Goal: Task Accomplishment & Management: Manage account settings

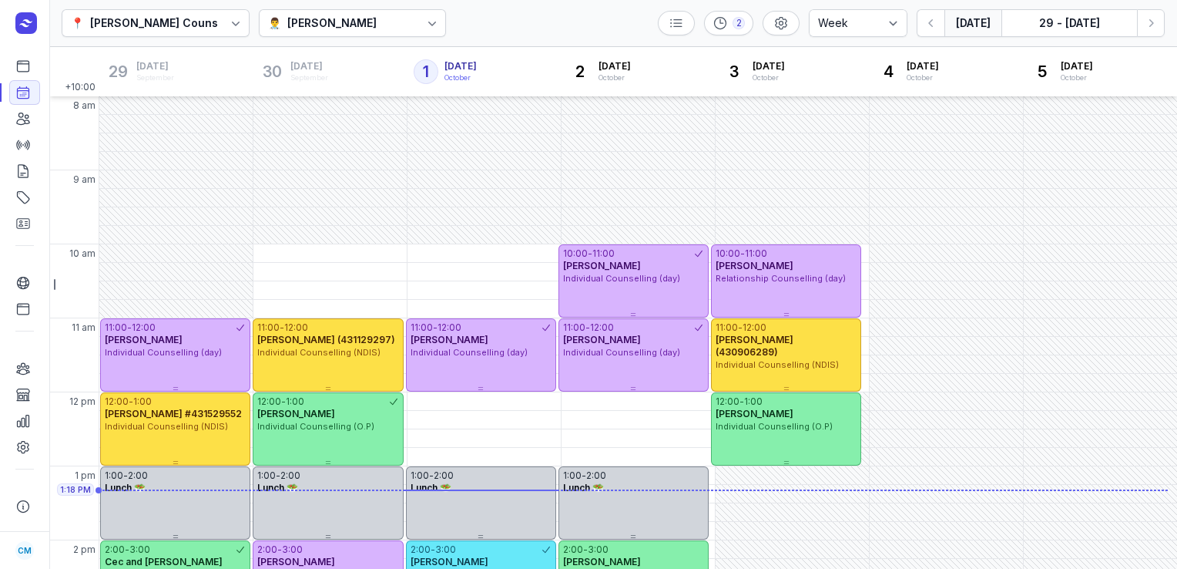
select select "week"
click at [378, 27] on div at bounding box center [378, 23] width 2 height 18
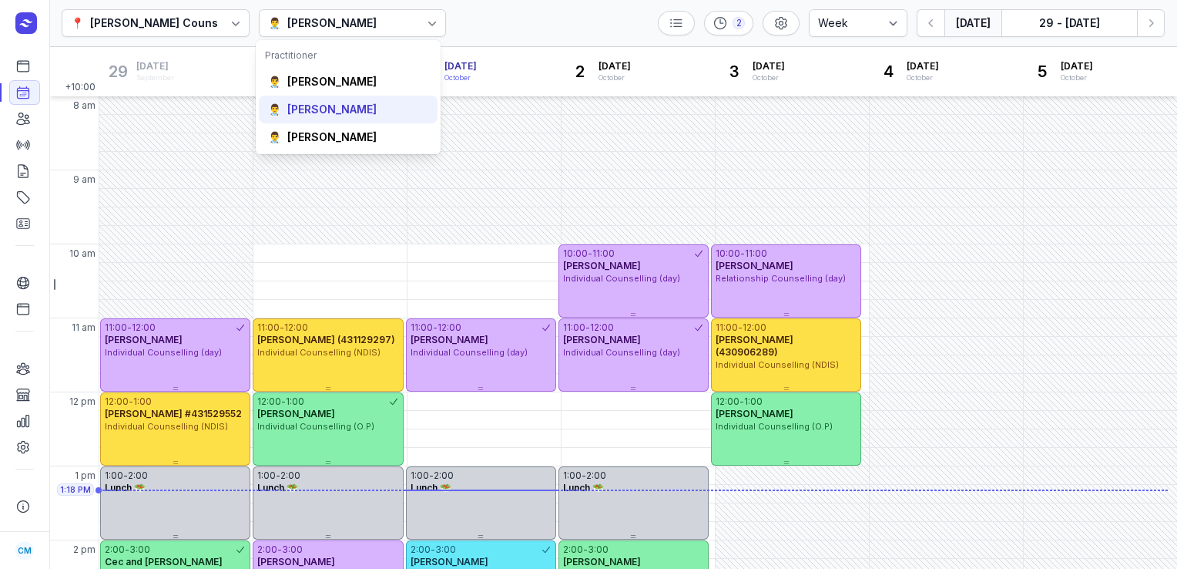
click at [350, 112] on div "[PERSON_NAME]" at bounding box center [331, 109] width 89 height 15
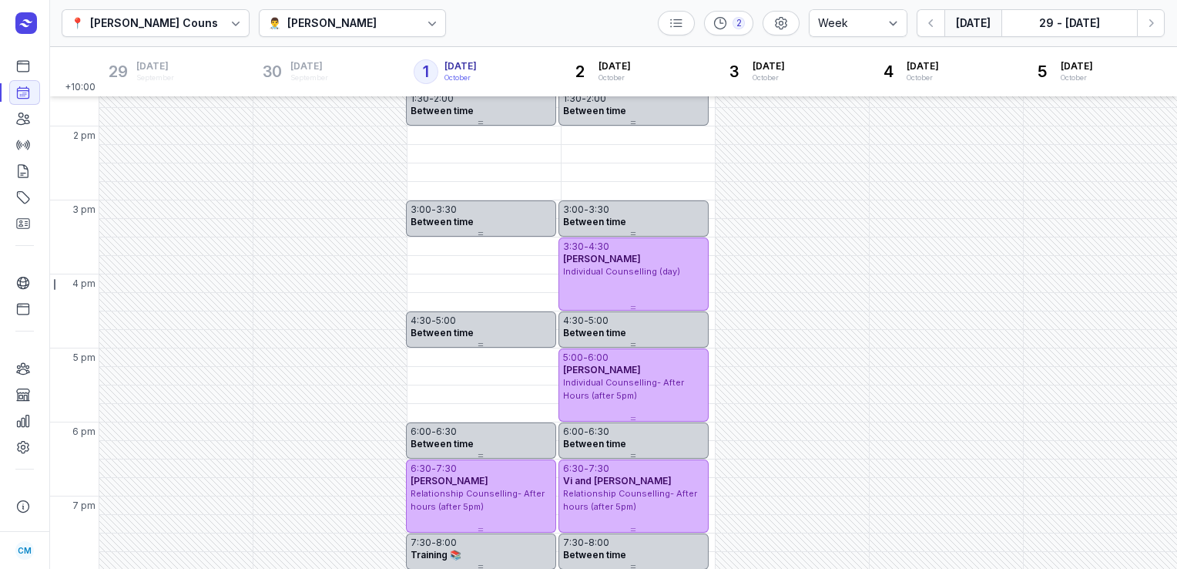
scroll to position [413, 0]
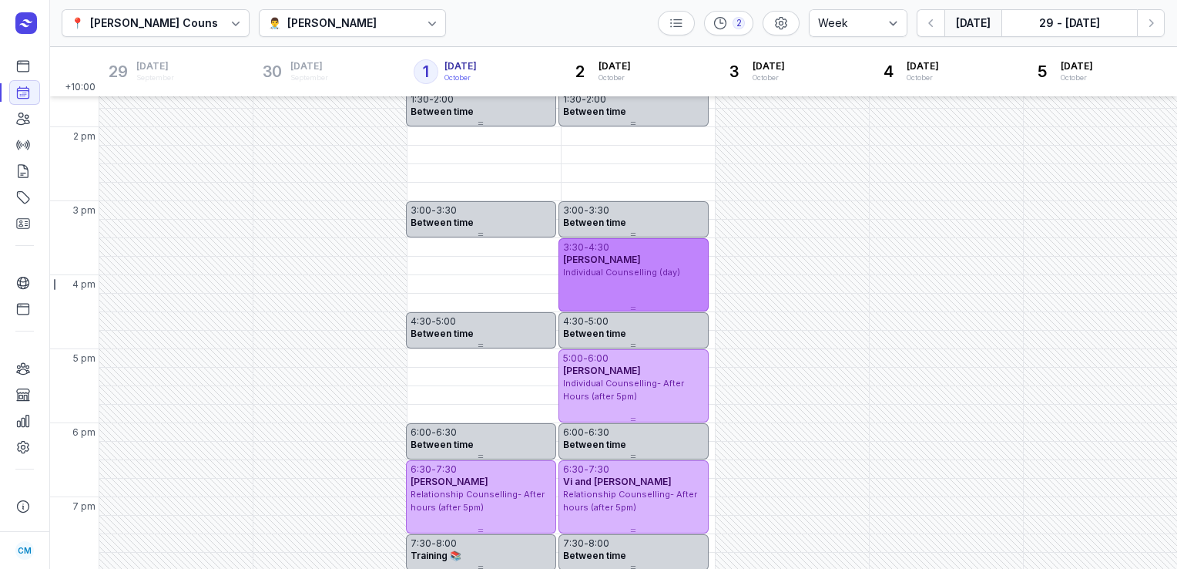
click at [635, 284] on div "3:30 - 4:30 [PERSON_NAME] Individual Counselling (day)" at bounding box center [634, 274] width 150 height 73
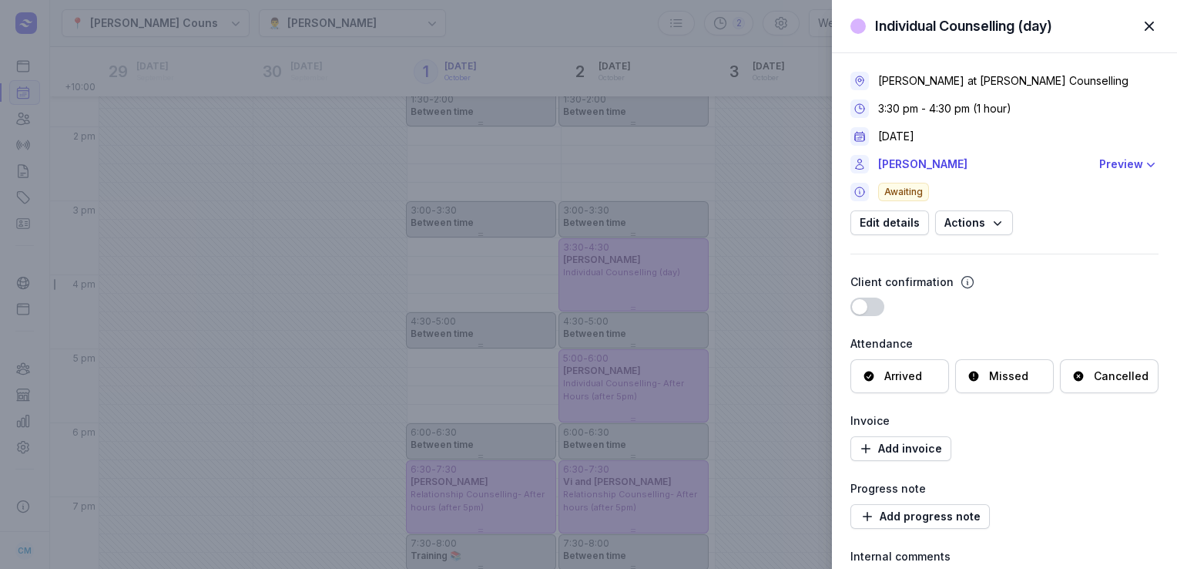
click at [1095, 388] on div "Cancelled" at bounding box center [1109, 376] width 99 height 34
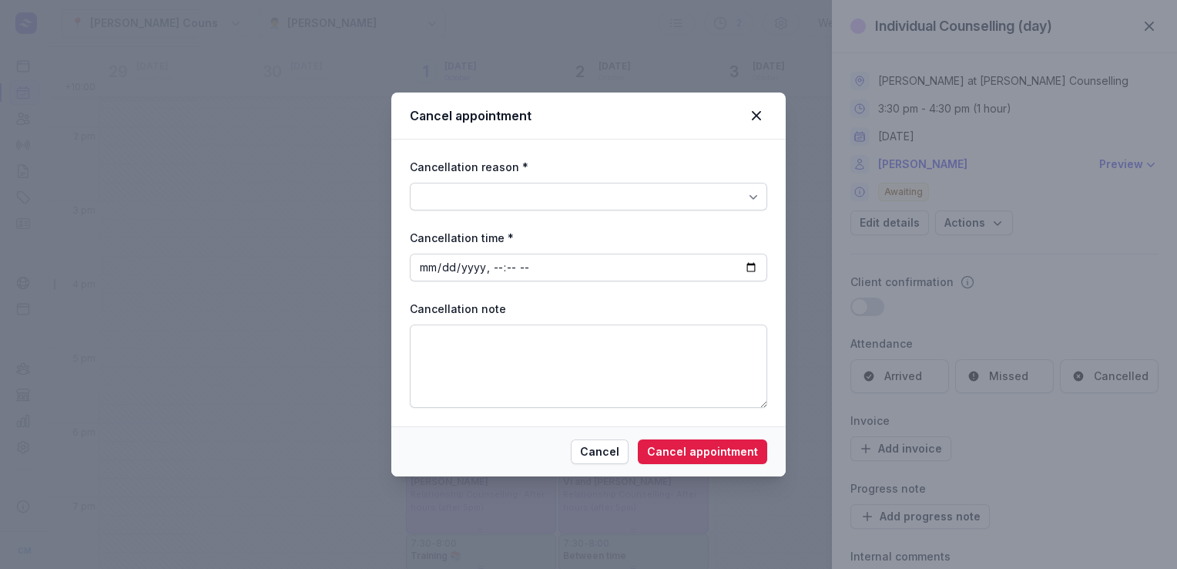
click at [721, 196] on div at bounding box center [588, 197] width 357 height 28
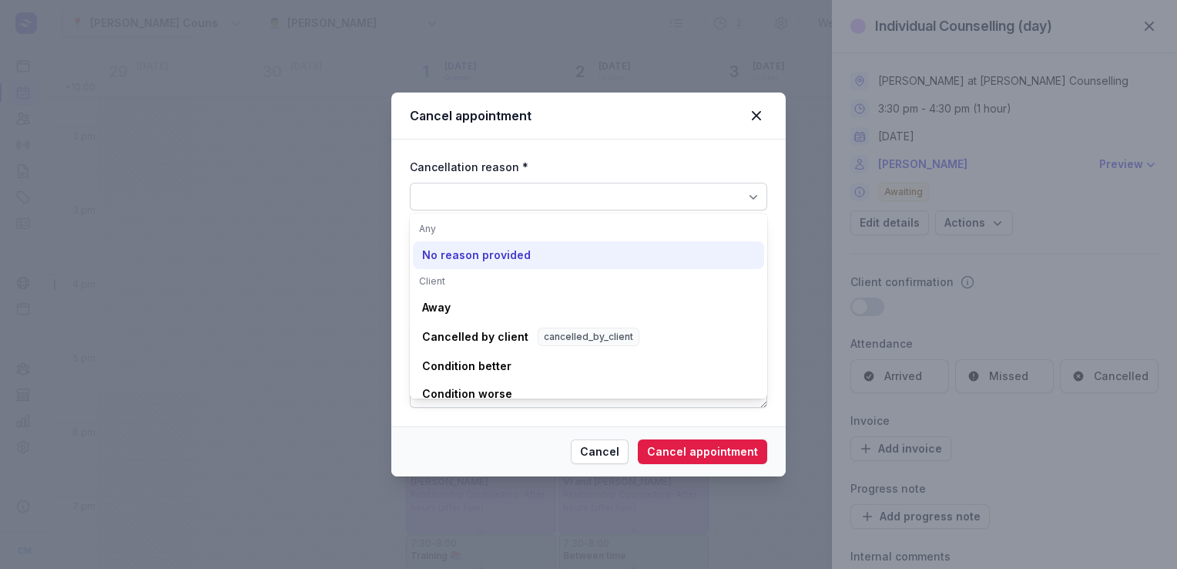
click at [511, 260] on div "No reason provided" at bounding box center [476, 254] width 109 height 15
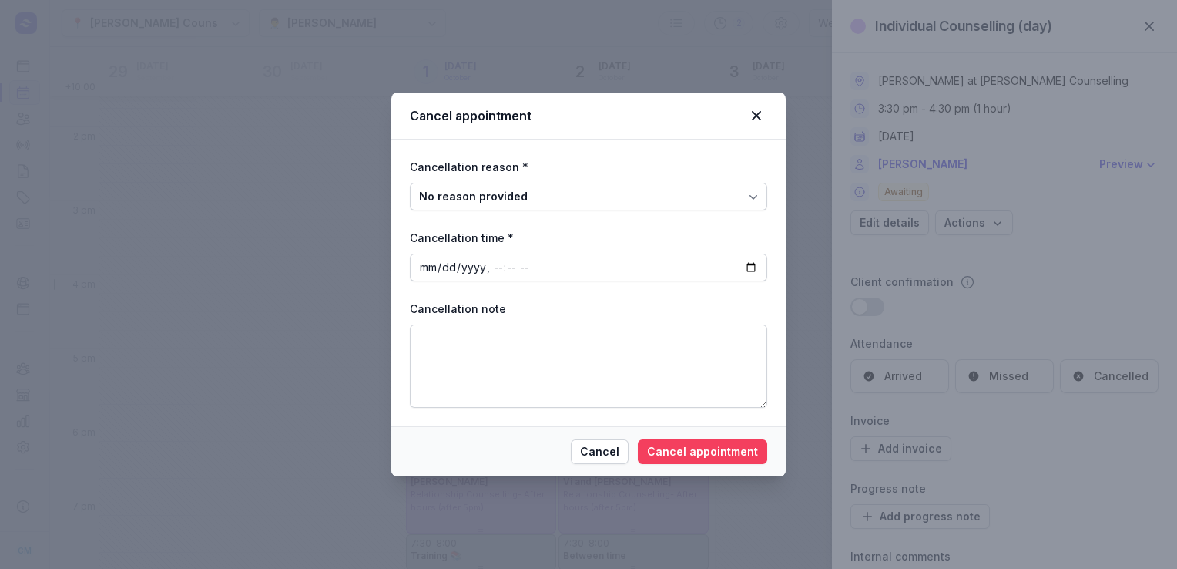
click at [700, 448] on span "Cancel appointment" at bounding box center [702, 451] width 111 height 18
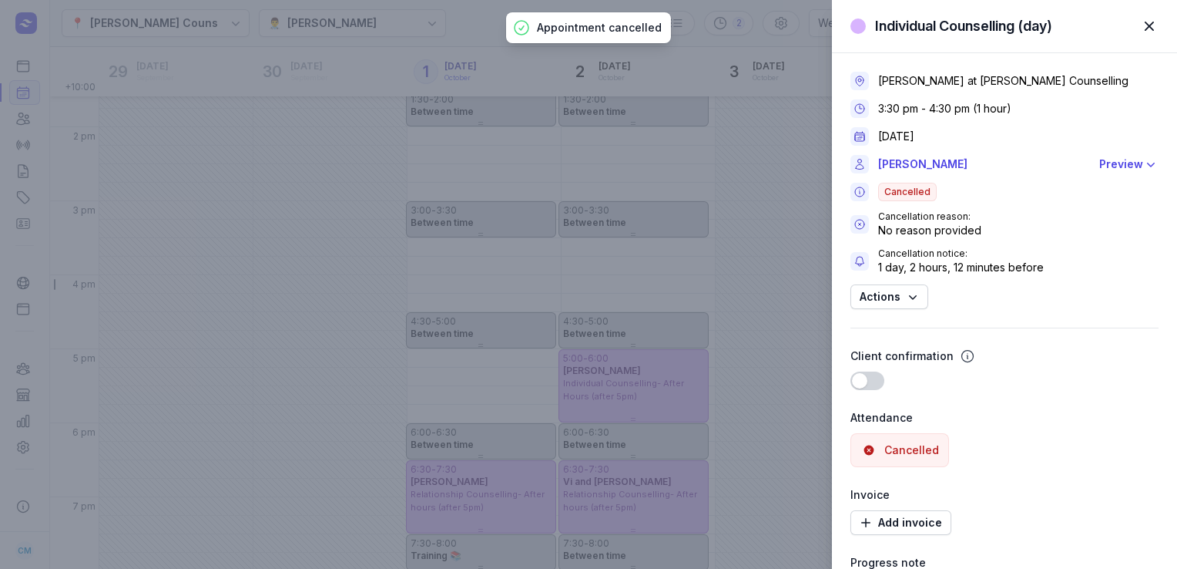
click at [739, 52] on div "Individual Counselling (day) Close panel [PERSON_NAME] at [PERSON_NAME] Counsel…" at bounding box center [588, 284] width 1177 height 569
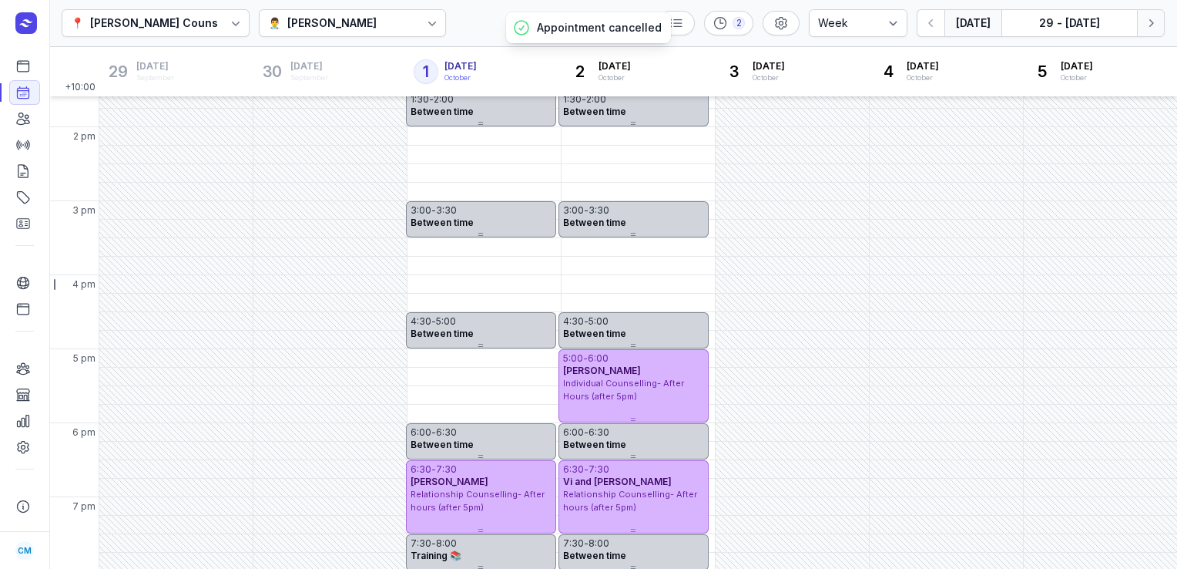
click at [1148, 21] on icon "button" at bounding box center [1150, 22] width 15 height 15
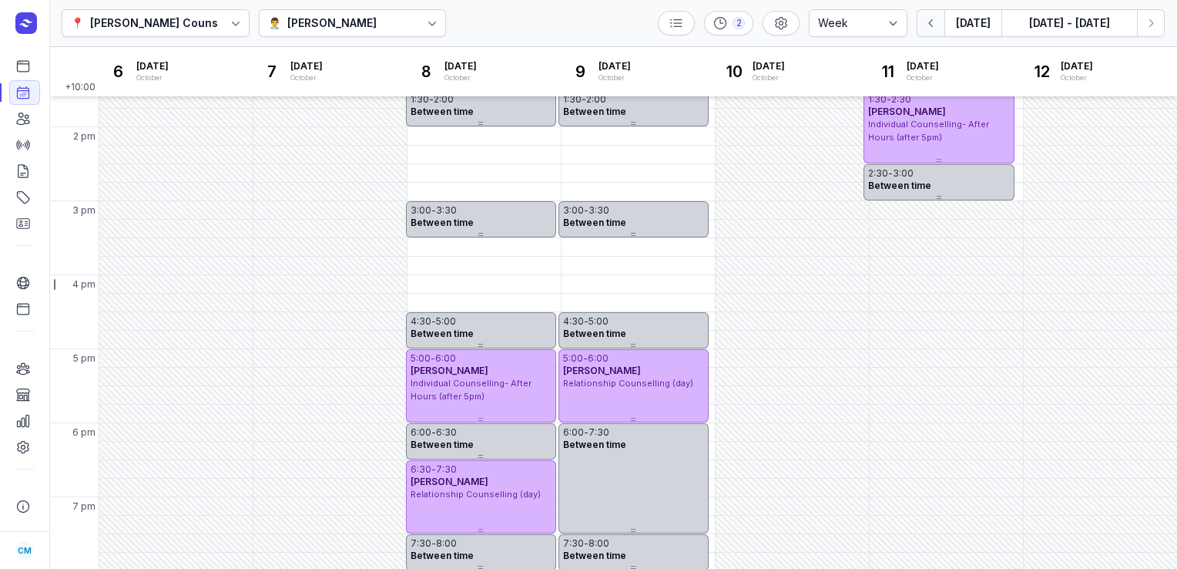
click at [938, 18] on icon "button" at bounding box center [931, 22] width 15 height 15
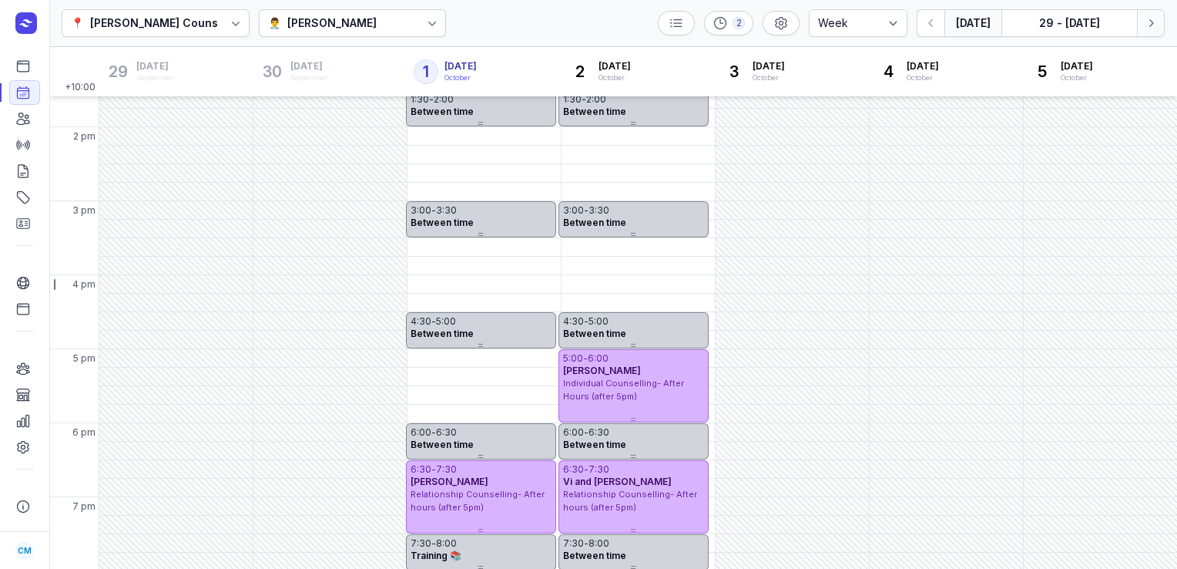
click at [1145, 28] on icon "button" at bounding box center [1150, 22] width 15 height 15
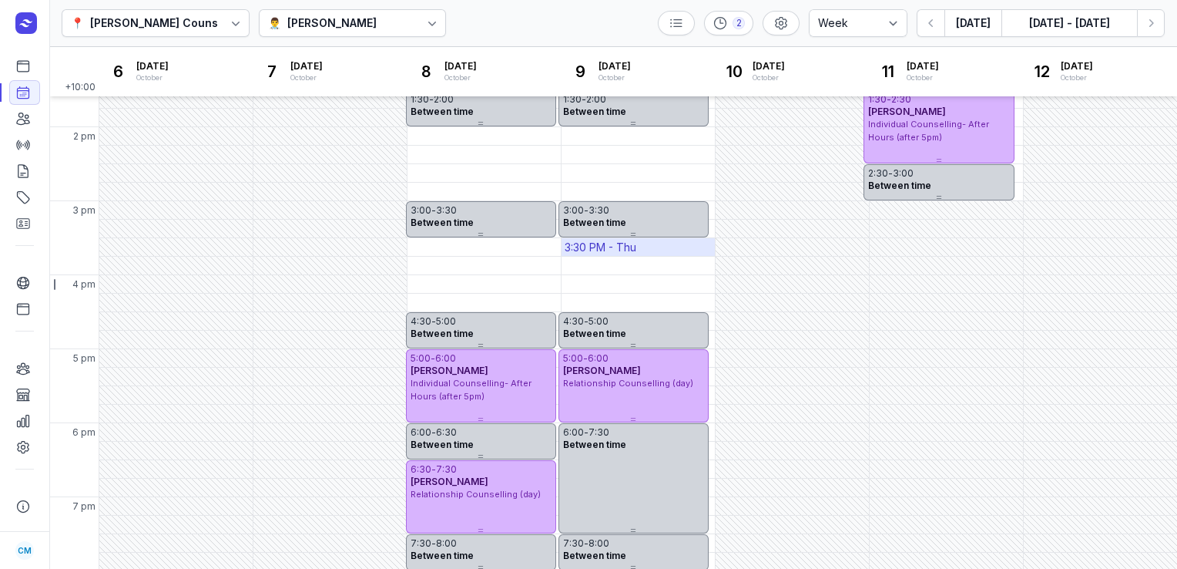
click at [677, 248] on div "3:30 PM - Thu" at bounding box center [638, 247] width 153 height 18
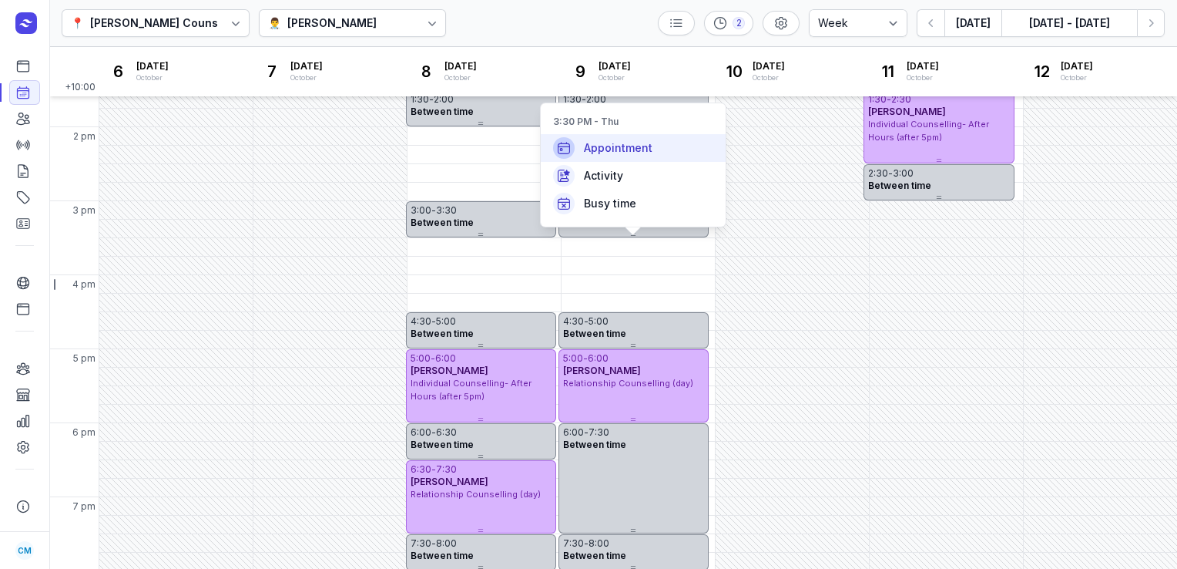
click at [654, 148] on div "Appointment" at bounding box center [633, 148] width 185 height 28
select select
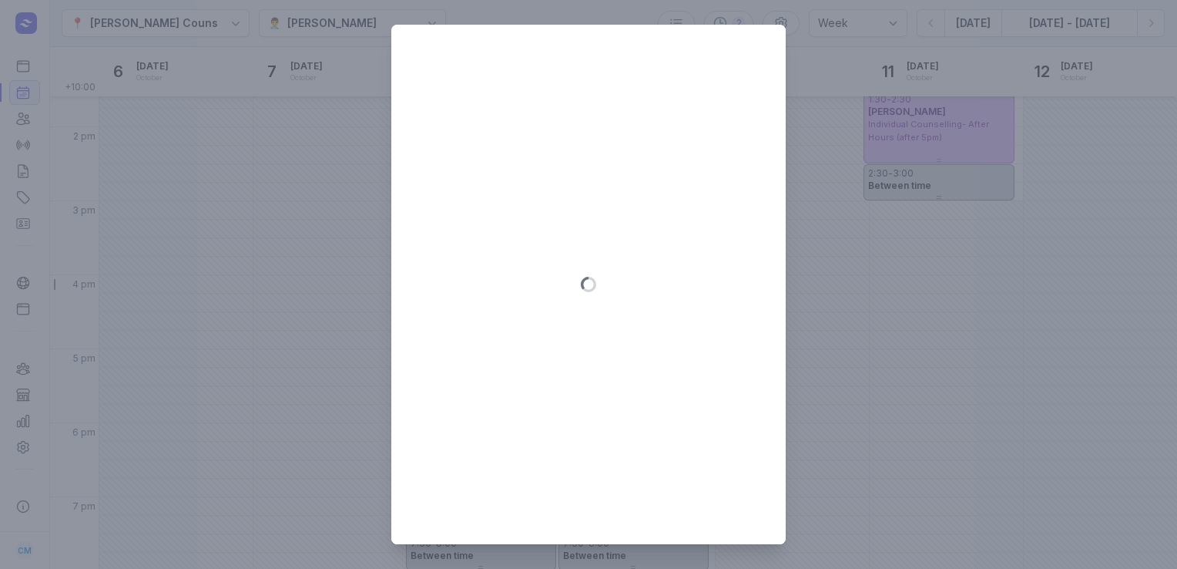
type input "[DATE]"
select select "15:30"
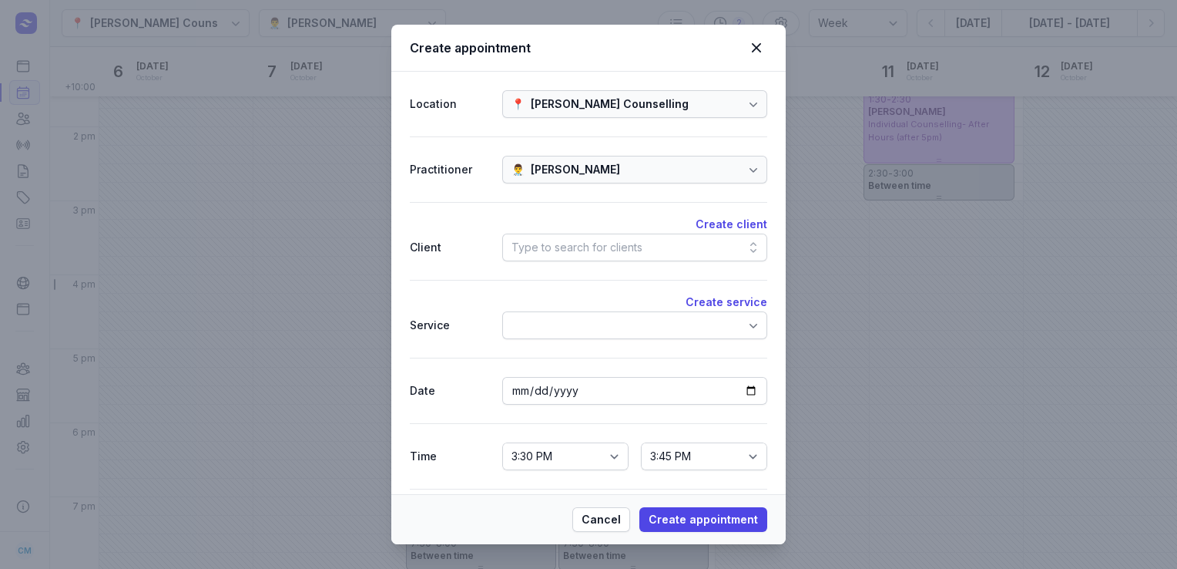
click at [636, 238] on div "Type to search for clients" at bounding box center [577, 247] width 131 height 18
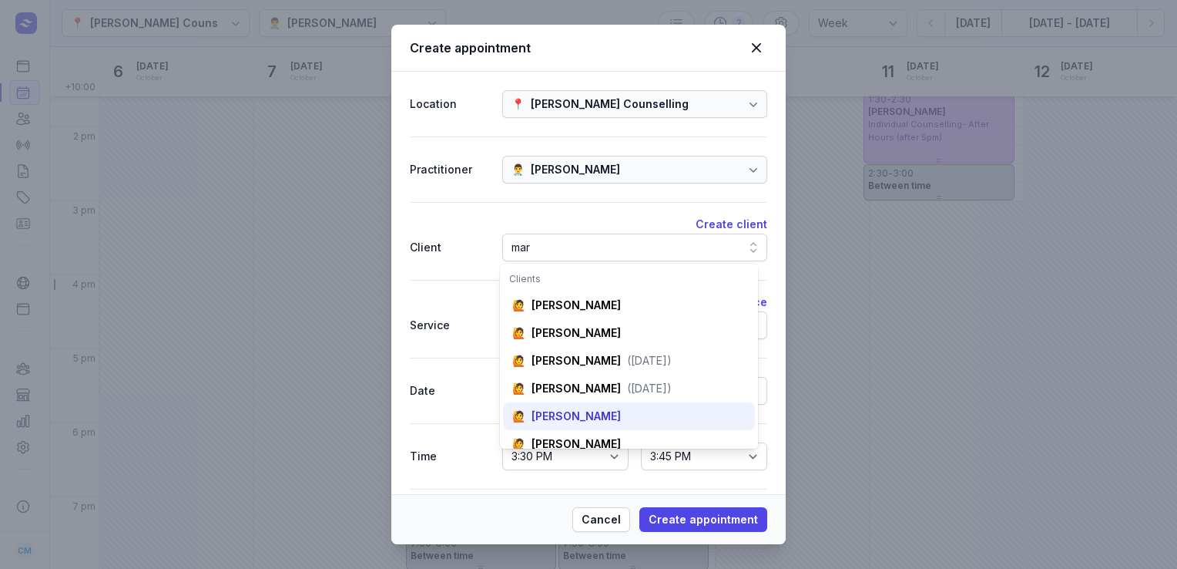
type input "mar"
click at [576, 405] on div "🙋 [PERSON_NAME]" at bounding box center [629, 416] width 252 height 28
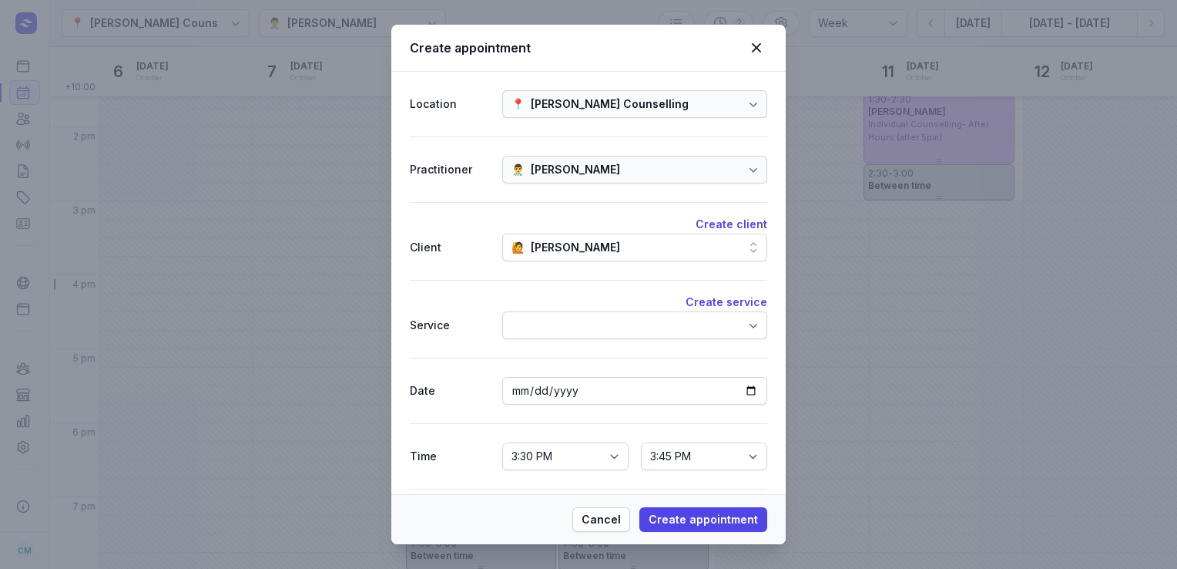
click at [671, 329] on div at bounding box center [634, 325] width 265 height 28
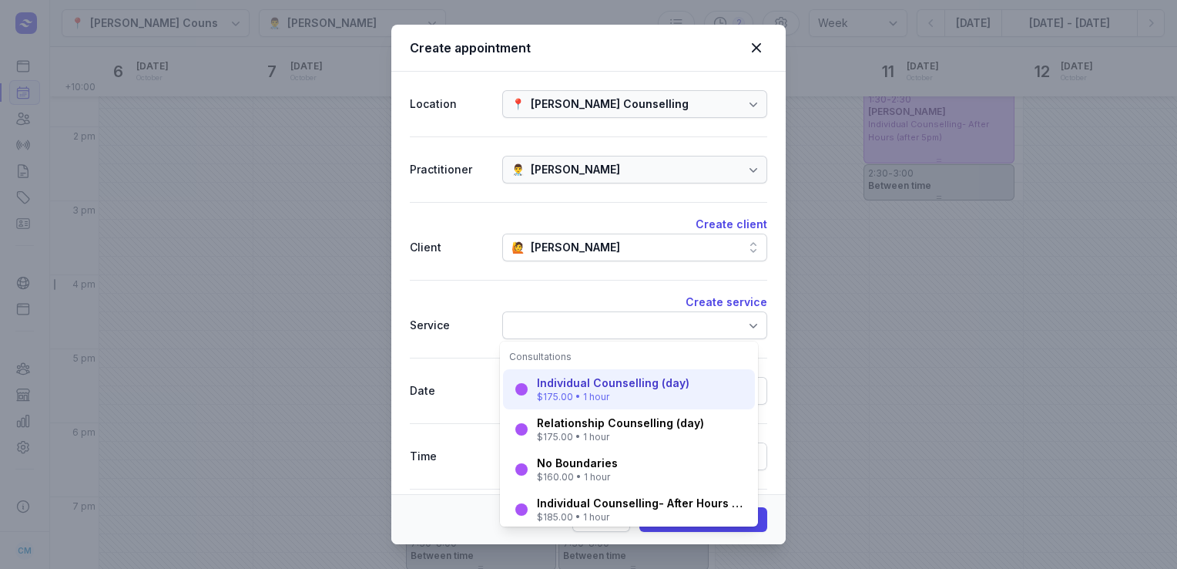
click at [592, 395] on div "$175.00 • 1 hour" at bounding box center [613, 397] width 153 height 12
select select "16:30"
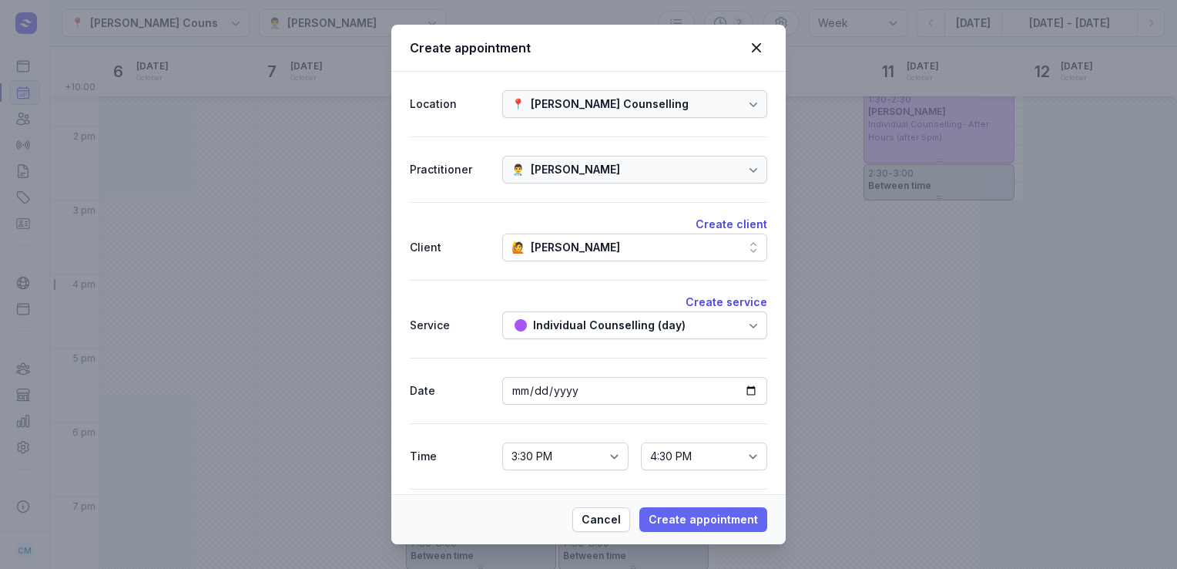
click at [696, 516] on span "Create appointment" at bounding box center [703, 519] width 109 height 18
select select
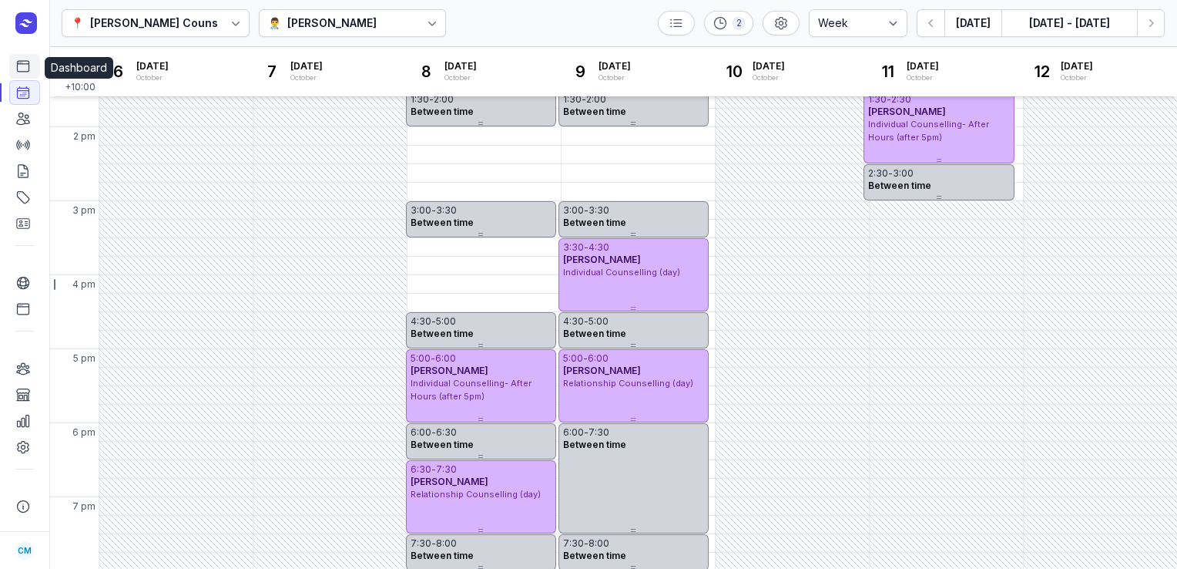
click at [25, 72] on icon at bounding box center [24, 66] width 12 height 11
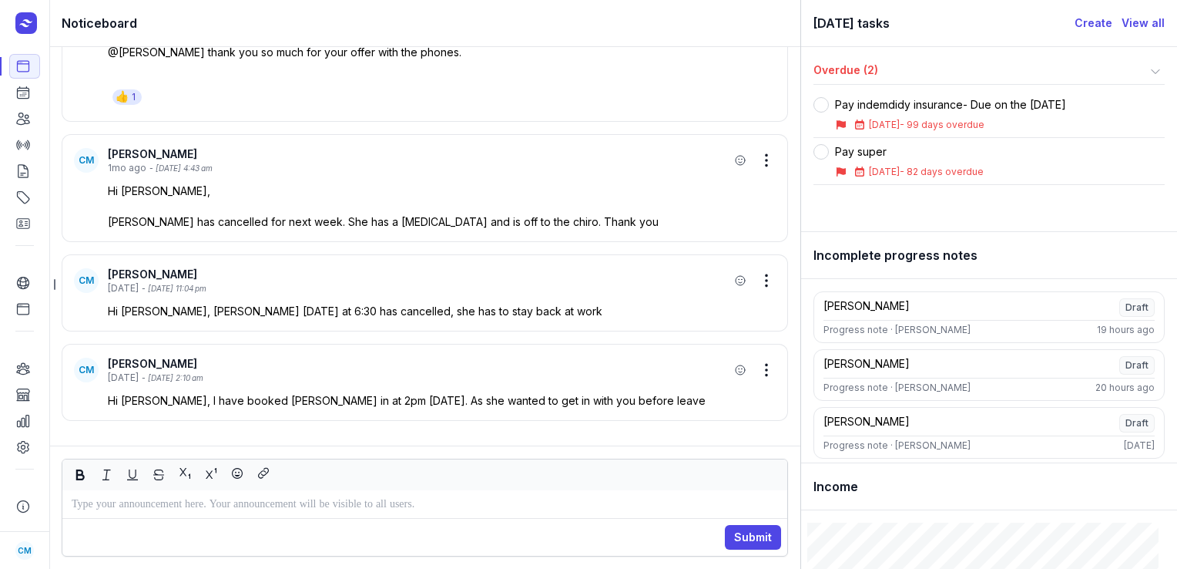
click at [139, 521] on div "Submit" at bounding box center [424, 537] width 725 height 38
click at [129, 502] on p at bounding box center [425, 504] width 706 height 18
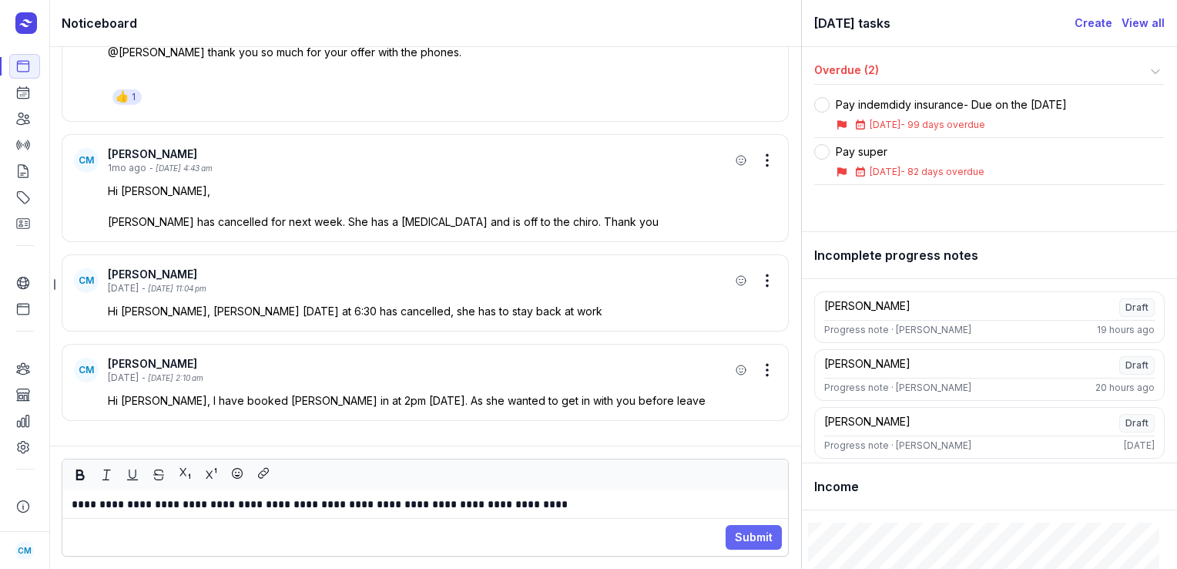
click at [740, 534] on span "Submit" at bounding box center [754, 537] width 38 height 18
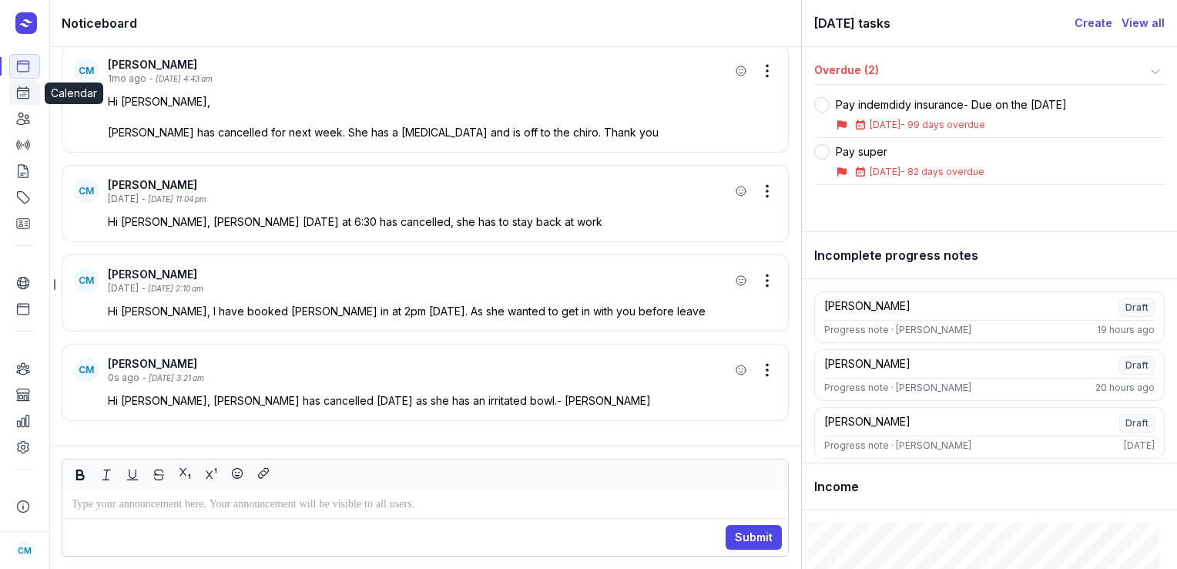
click at [25, 97] on icon at bounding box center [24, 93] width 12 height 12
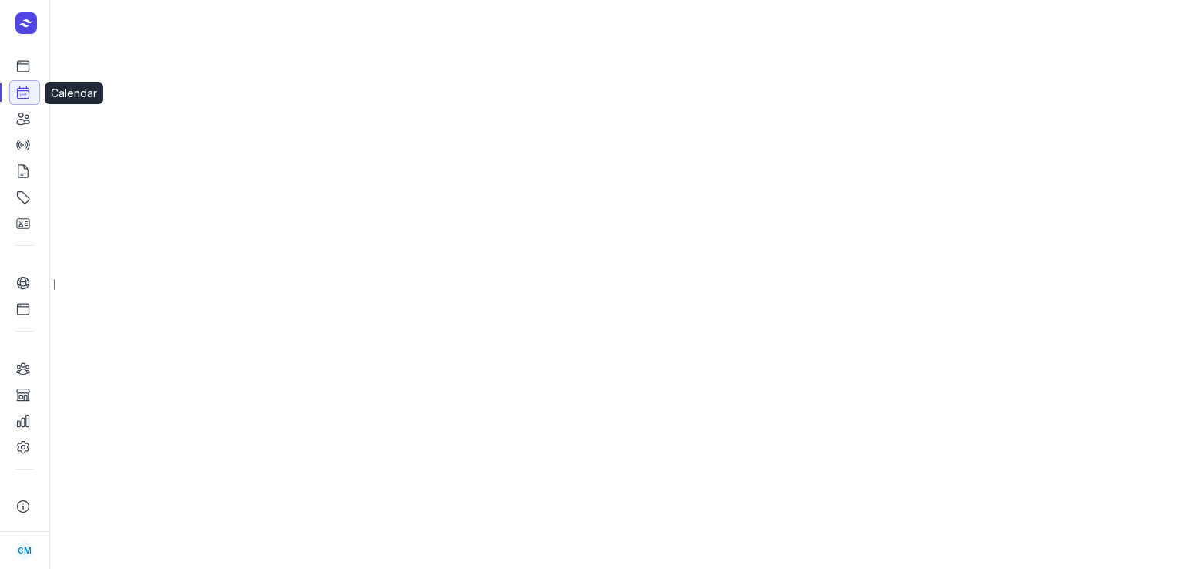
select select "week"
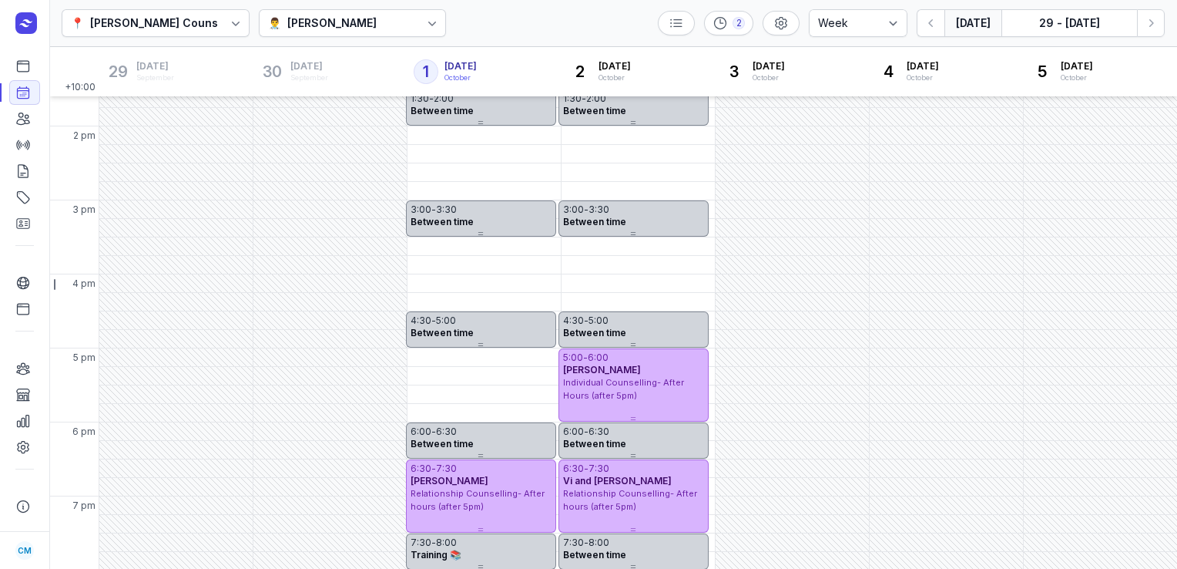
scroll to position [413, 0]
click at [355, 28] on div "👨‍⚕️ [PERSON_NAME]" at bounding box center [353, 23] width 188 height 28
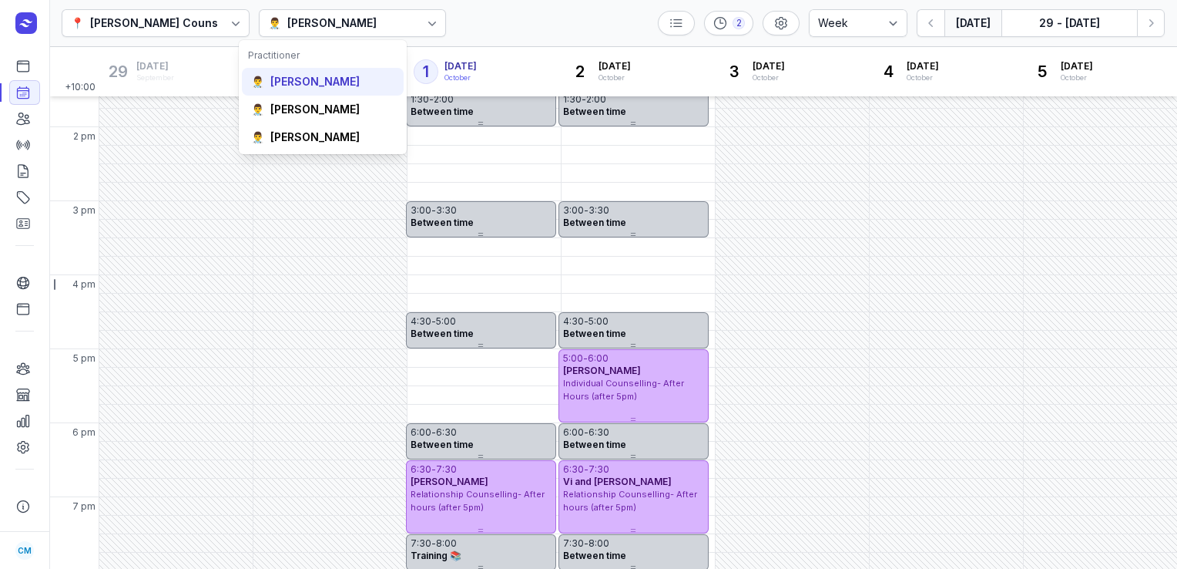
click at [314, 89] on div "👨‍⚕️ [PERSON_NAME]" at bounding box center [323, 82] width 162 height 28
